Goal: Task Accomplishment & Management: Manage account settings

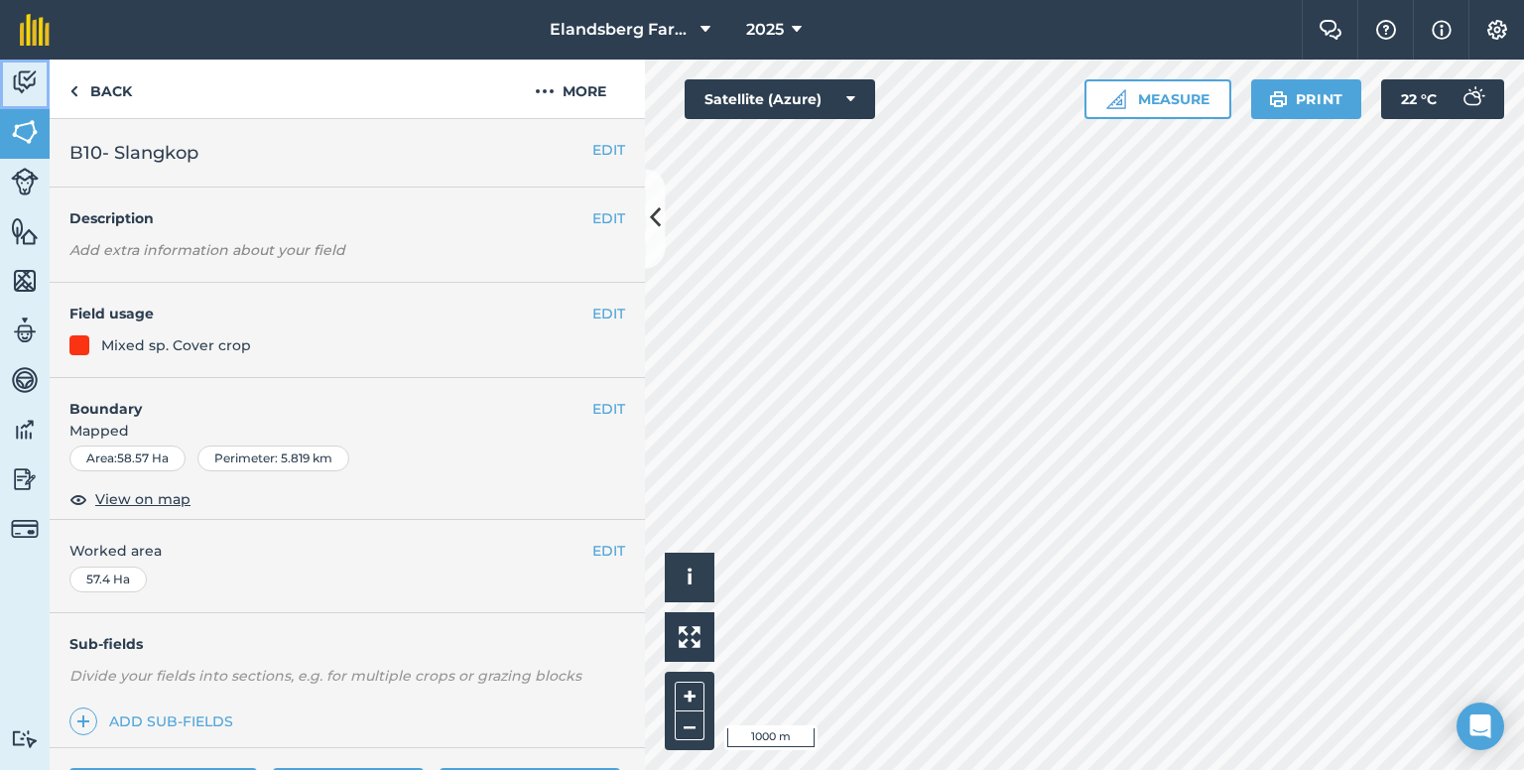
click at [33, 85] on img at bounding box center [25, 82] width 28 height 30
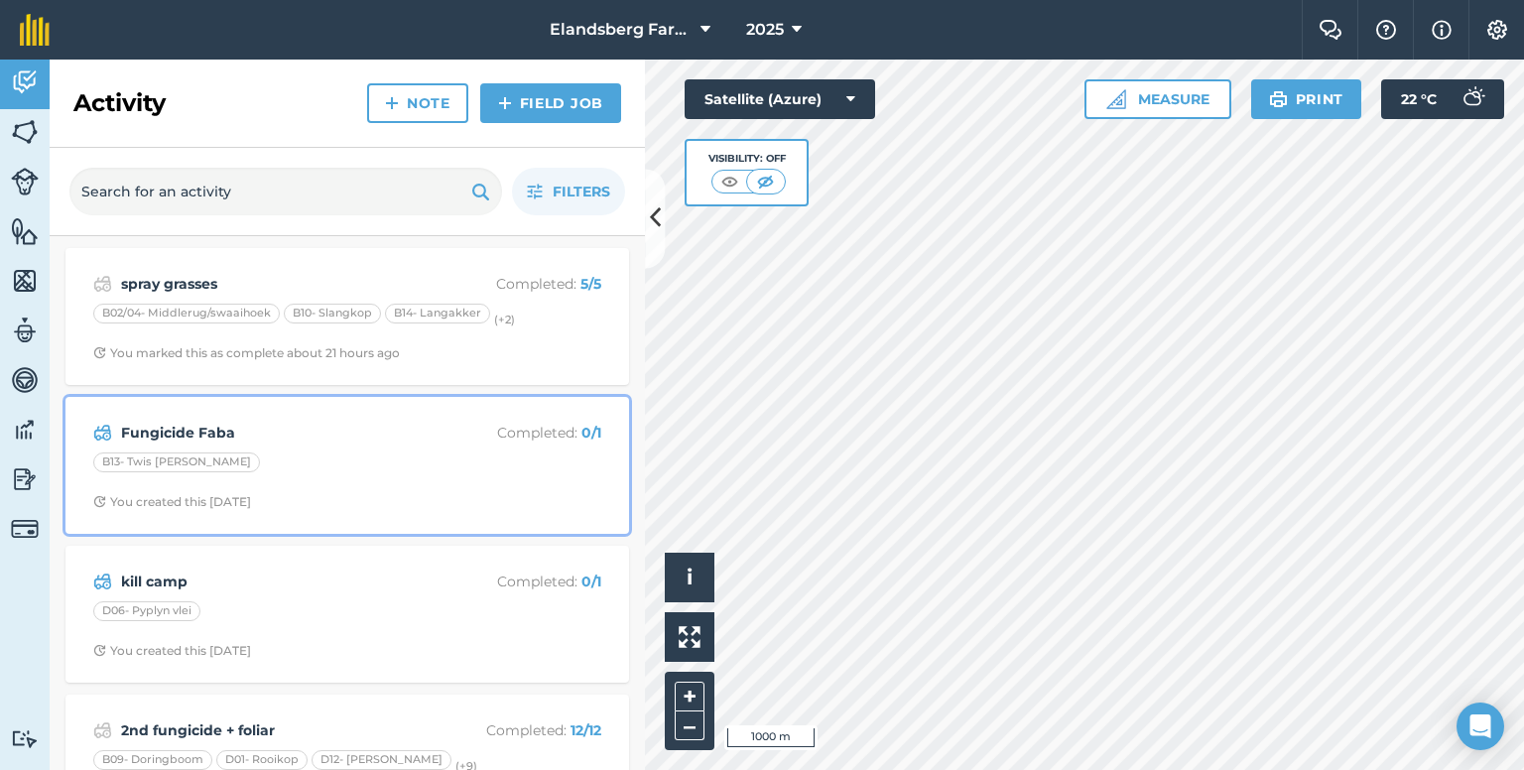
click at [298, 431] on strong "Fungicide Faba" at bounding box center [278, 433] width 315 height 22
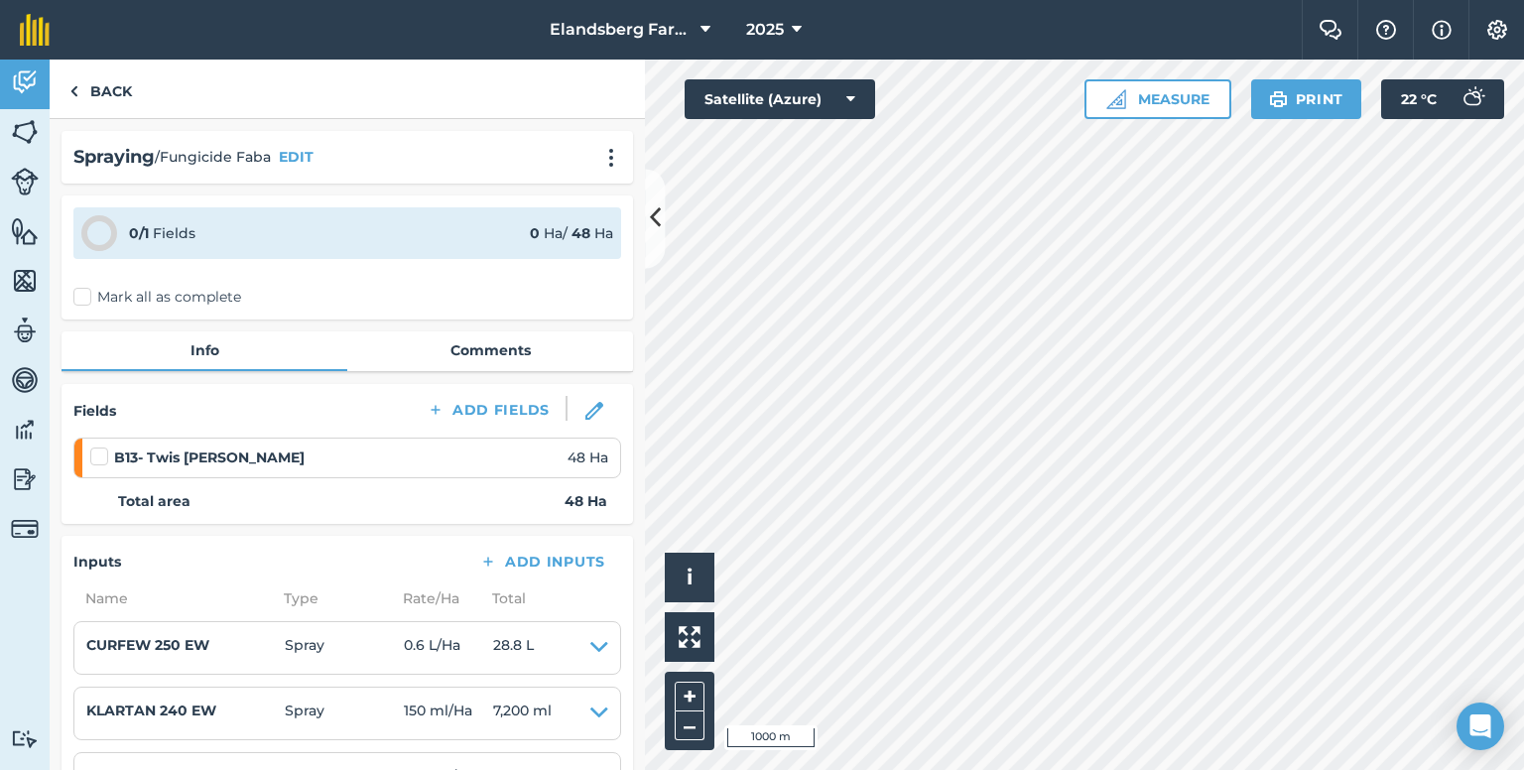
click at [99, 447] on label at bounding box center [102, 447] width 24 height 0
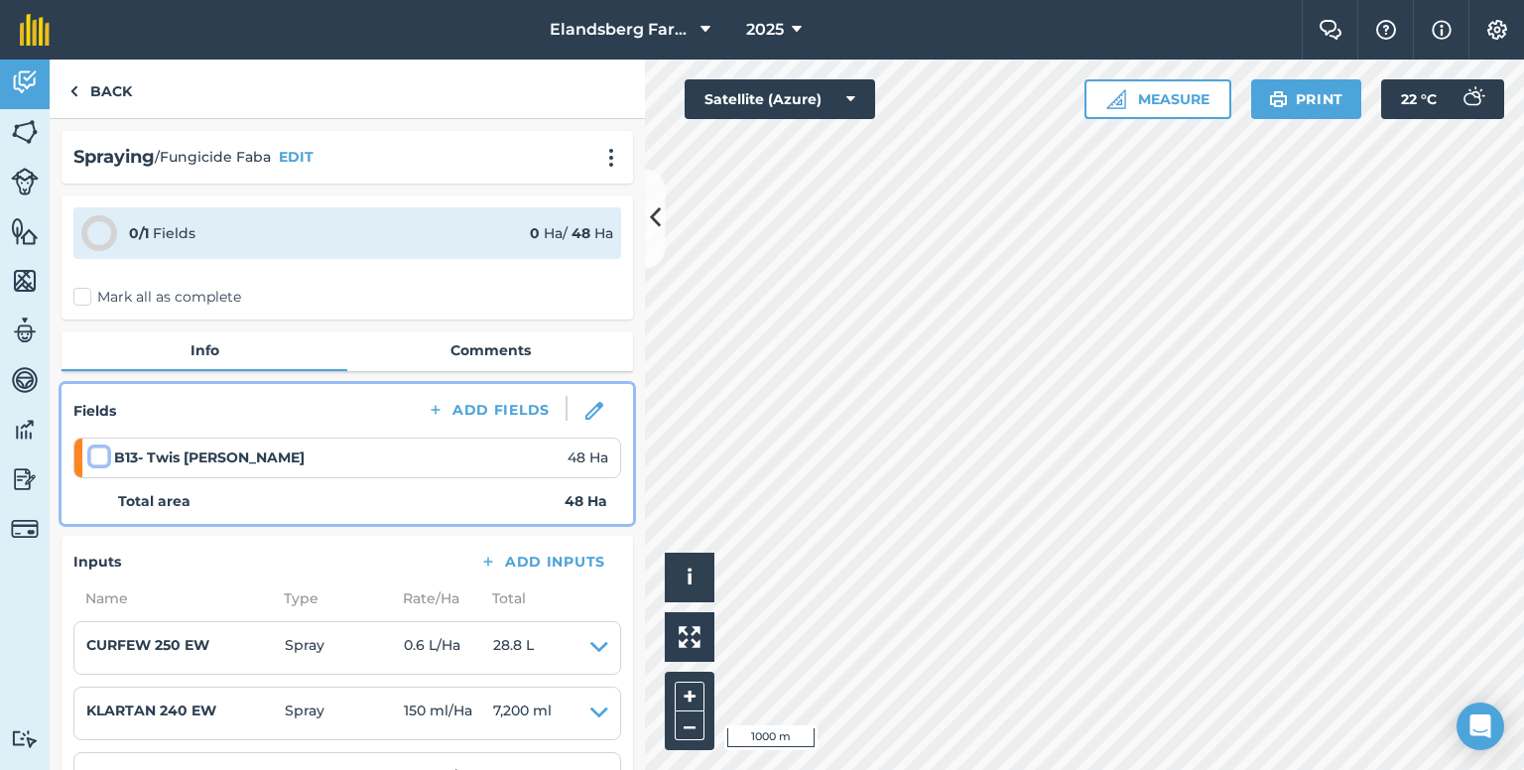
click at [99, 458] on input "checkbox" at bounding box center [96, 453] width 13 height 13
checkbox input "false"
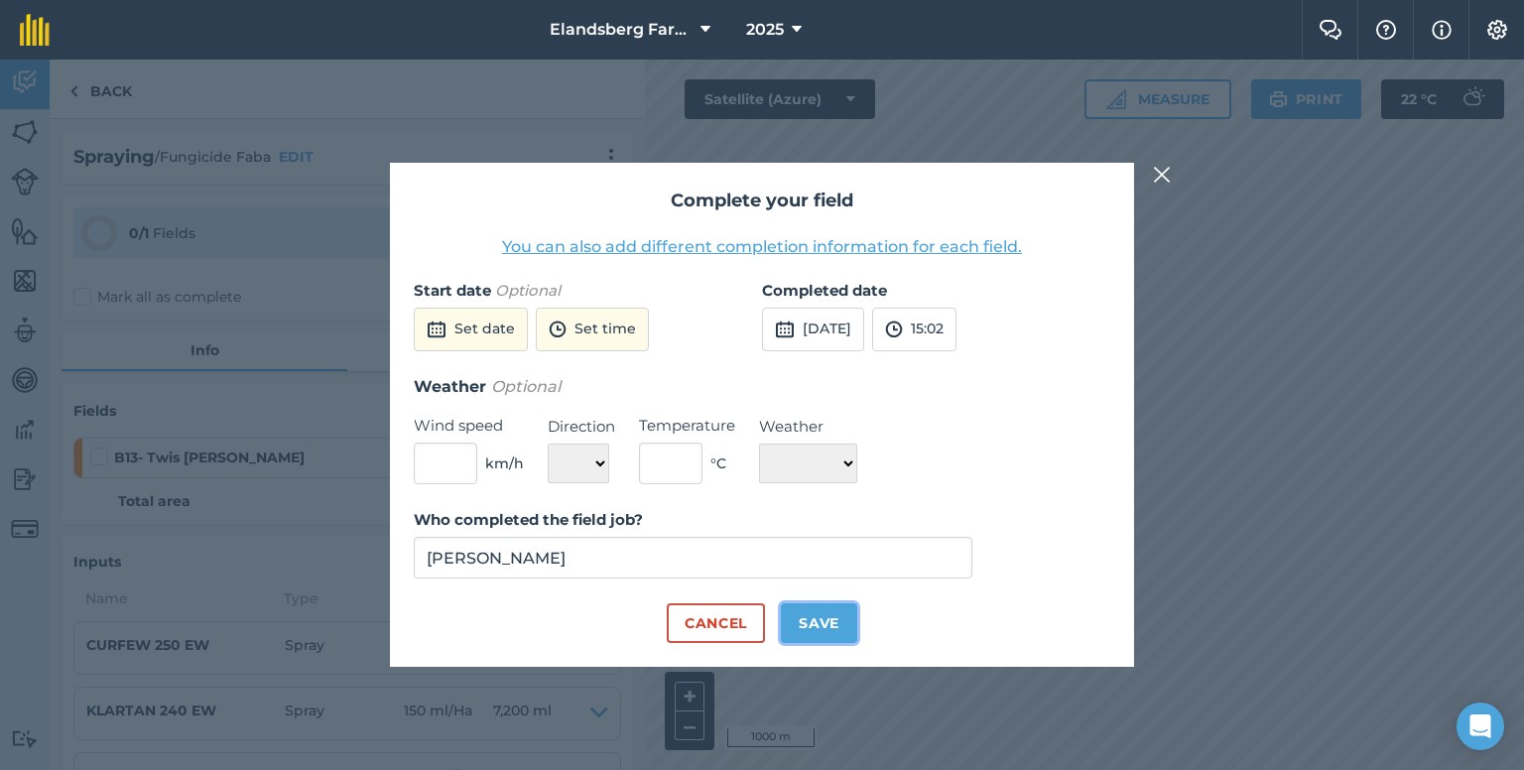
click at [804, 626] on button "Save" at bounding box center [819, 623] width 76 height 40
checkbox input "true"
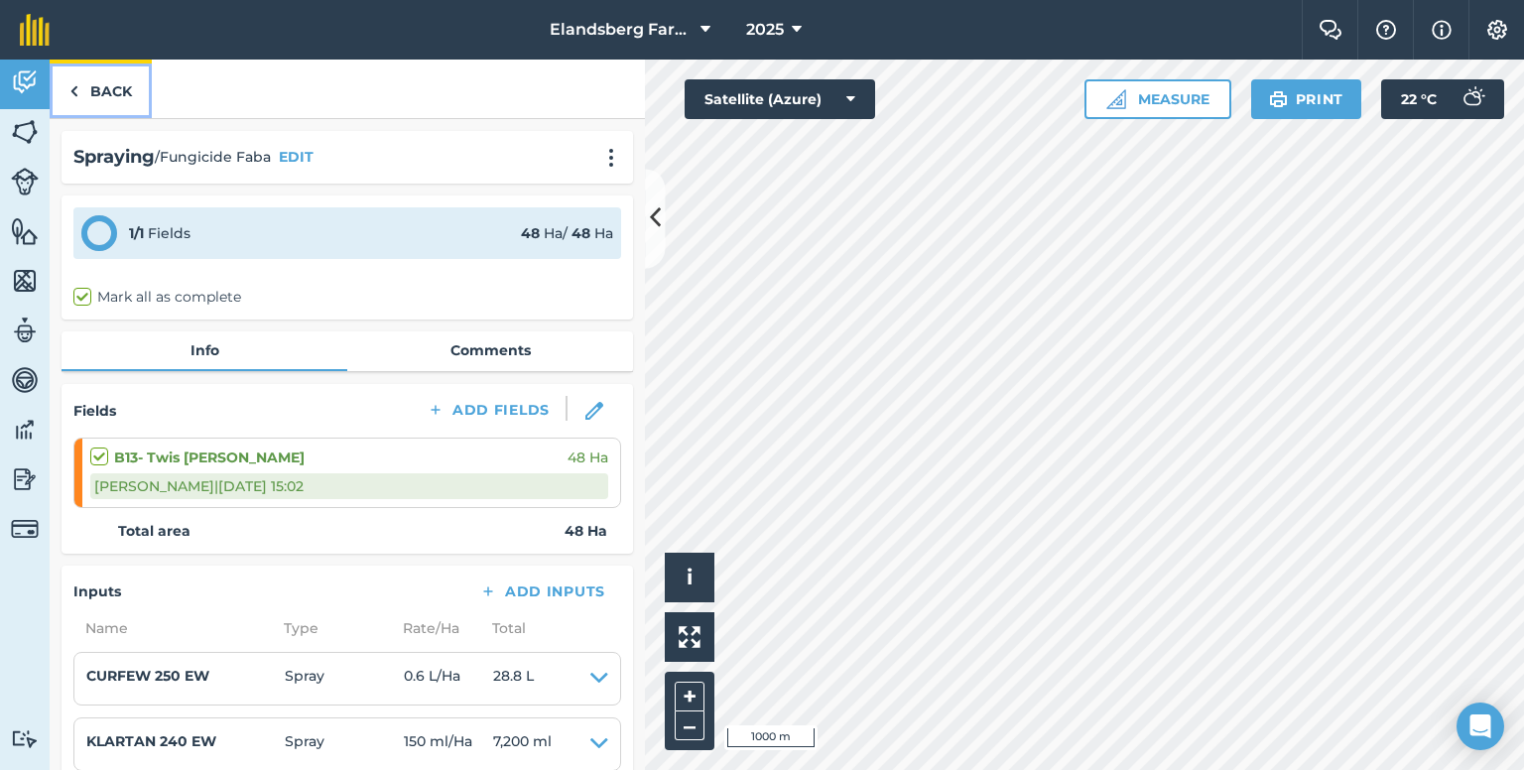
click at [100, 88] on link "Back" at bounding box center [101, 89] width 102 height 59
